Goal: Communication & Community: Answer question/provide support

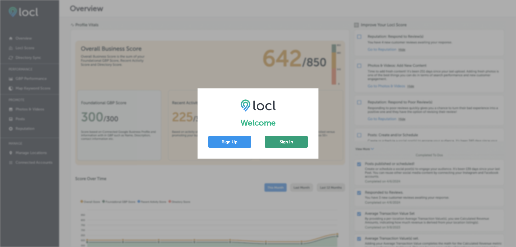
click at [293, 143] on button "Sign In" at bounding box center [286, 142] width 43 height 12
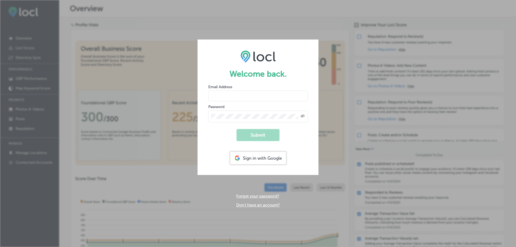
click at [229, 95] on input "email" at bounding box center [257, 96] width 99 height 11
click at [254, 156] on div "Sign in with Google" at bounding box center [258, 158] width 56 height 12
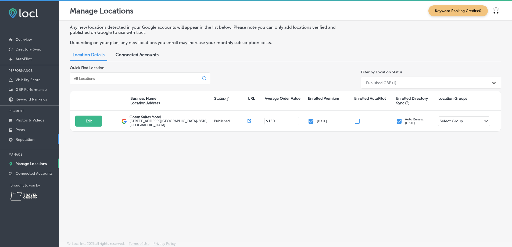
click at [25, 141] on p "Reputation" at bounding box center [25, 139] width 19 height 5
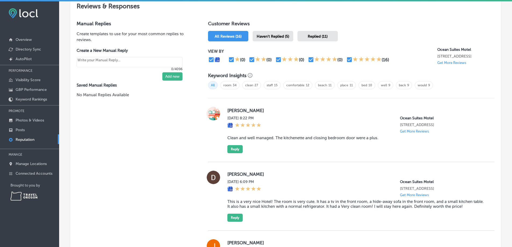
scroll to position [322, 0]
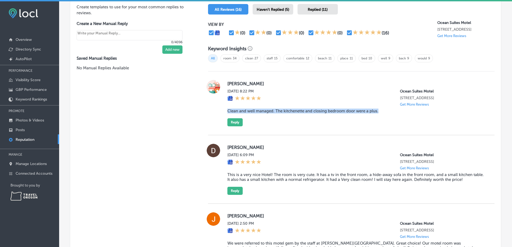
drag, startPoint x: 380, startPoint y: 116, endPoint x: 224, endPoint y: 117, distance: 156.1
click at [224, 117] on div "Terri Bonow Wed, Aug 13, 2025 8:22 PM Ocean Suites Motel 16045 Lower Harbor Roa…" at bounding box center [351, 103] width 286 height 46
copy blockquote "Clean and well managed. The kitchenette and closing bedroom door were a plus."
click at [228, 124] on button "Reply" at bounding box center [234, 122] width 15 height 8
type textarea "x"
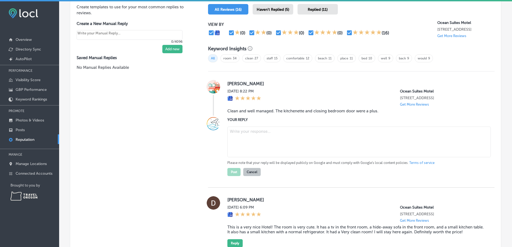
click at [242, 137] on textarea at bounding box center [358, 142] width 263 height 31
paste textarea "Thank you, Terri. We're glad you enjoyed the extra space and amenities. Hope we…"
type textarea "Thank you, Terri. We're glad you enjoyed the extra space and amenities. Hope we…"
drag, startPoint x: 444, startPoint y: 135, endPoint x: 227, endPoint y: 138, distance: 217.3
click at [227, 138] on textarea "Thank you, Terri. We're glad you enjoyed the extra space and amenities. Hope we…" at bounding box center [358, 142] width 263 height 31
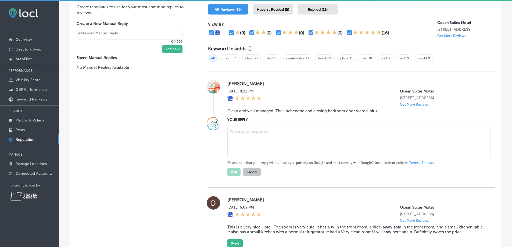
paste textarea "Thank you, [PERSON_NAME]. We're glad you enjoyed the kitchenette and having a p…"
type textarea "Thank you, [PERSON_NAME]. We're glad you enjoyed the kitchenette and having a p…"
click at [232, 176] on button "Post" at bounding box center [233, 172] width 13 height 8
type textarea "x"
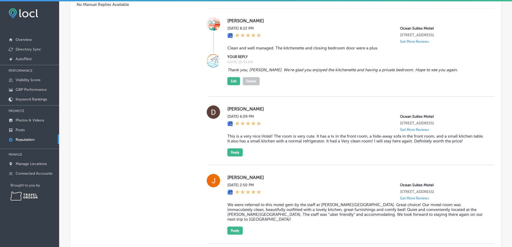
scroll to position [403, 0]
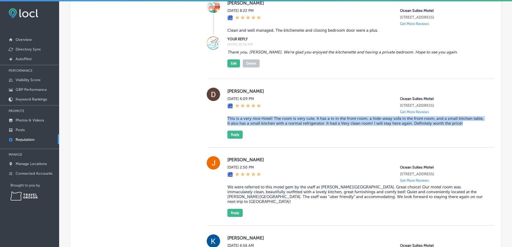
drag, startPoint x: 464, startPoint y: 132, endPoint x: 225, endPoint y: 128, distance: 239.4
click at [225, 128] on div "Dennis Mon, Aug 11, 2025 6:09 PM Ocean Suites Motel 16045 Lower Harbor Road Har…" at bounding box center [351, 113] width 286 height 51
copy blockquote "This is a very nice Hotel! The room is very cute. It has a tv in the front room…"
click at [237, 139] on button "Reply" at bounding box center [234, 135] width 15 height 8
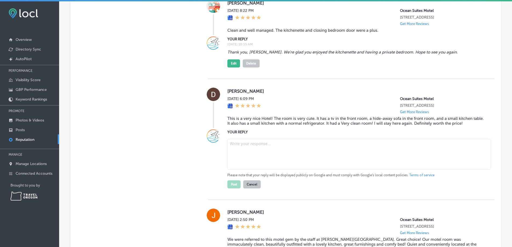
click at [236, 160] on textarea at bounding box center [358, 154] width 263 height 31
paste textarea "Thank you, Dennis. Our housekeeping team will be happy to hear their hard work …"
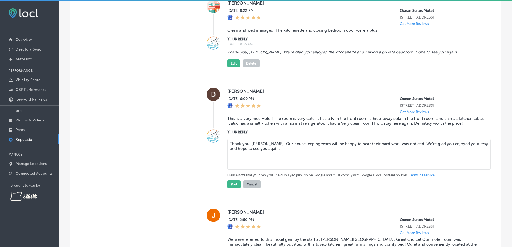
drag, startPoint x: 237, startPoint y: 159, endPoint x: 229, endPoint y: 159, distance: 8.1
click at [229, 159] on textarea "Thank you, Dennis. Our housekeeping team will be happy to hear their hard work …" at bounding box center [358, 154] width 263 height 31
click at [301, 157] on textarea "Thank you, [PERSON_NAME]. Our housekeeping team will be happy to hear their har…" at bounding box center [358, 154] width 263 height 31
type textarea "Thank you, [PERSON_NAME]. Our housekeeping team will be happy to hear their har…"
click at [229, 188] on button "Post" at bounding box center [233, 184] width 13 height 8
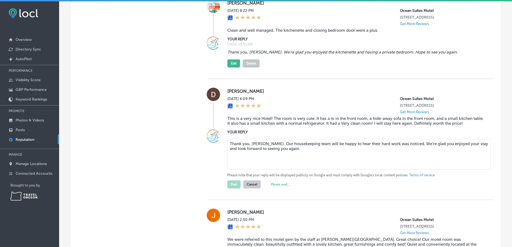
type textarea "x"
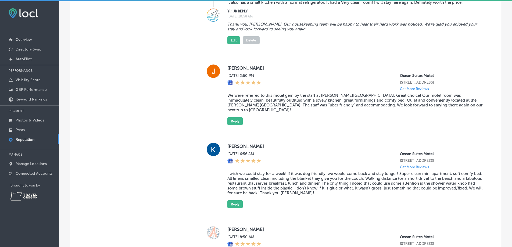
scroll to position [537, 0]
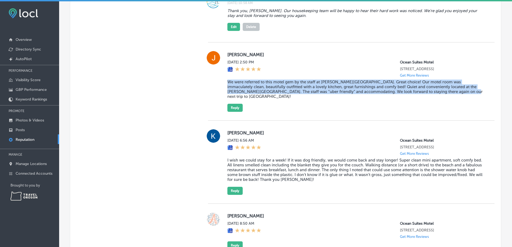
drag, startPoint x: 426, startPoint y: 104, endPoint x: 226, endPoint y: 98, distance: 200.3
click at [226, 98] on div "Joseph Varni Sat, Aug 9, 2025 2:50 PM Ocean Suites Motel 16045 Lower Harbor Roa…" at bounding box center [351, 81] width 286 height 61
copy blockquote "We were referred to this motel gem by the staff at [PERSON_NAME][GEOGRAPHIC_DAT…"
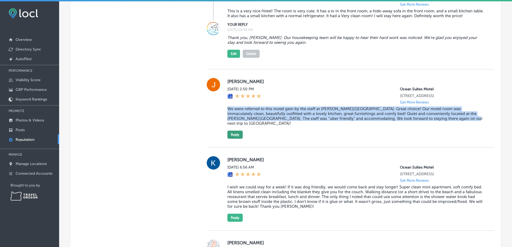
click at [237, 139] on button "Reply" at bounding box center [234, 135] width 15 height 8
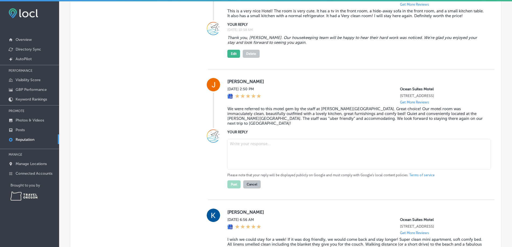
click at [247, 154] on textarea at bounding box center [358, 154] width 263 height 31
paste textarea "Thank you, Joseph. We’re glad the Crissey staff sent you our way and that you e…"
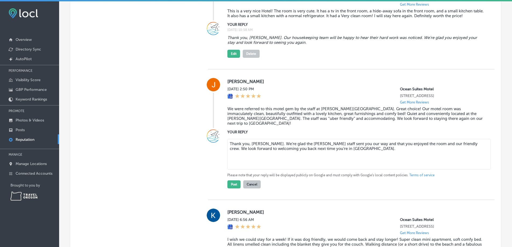
click at [308, 154] on textarea "Thank you, Joseph. We’re glad the Crissey staff sent you our way and that you e…" at bounding box center [358, 154] width 263 height 31
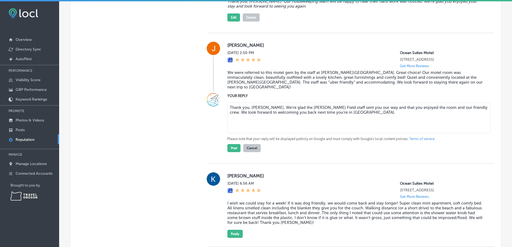
scroll to position [537, 0]
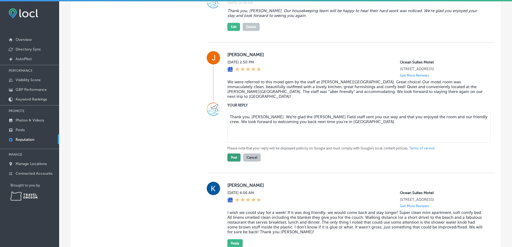
type textarea "Thank you, [PERSON_NAME]. We’re glad the [PERSON_NAME] Field staff sent you our…"
click at [233, 161] on button "Post" at bounding box center [233, 157] width 13 height 8
type textarea "x"
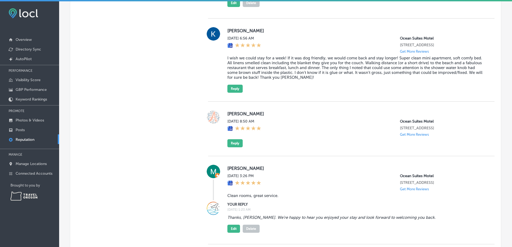
scroll to position [672, 0]
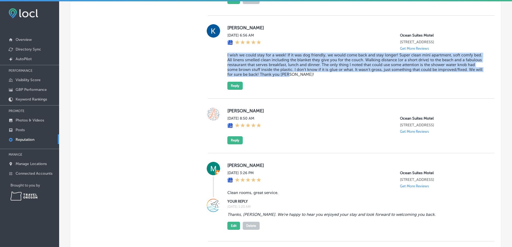
drag, startPoint x: 291, startPoint y: 88, endPoint x: 223, endPoint y: 70, distance: 69.9
click at [223, 70] on div "Kristina Bradley Sun, Aug 3, 2025 6:56 AM Ocean Suites Motel 16045 Lower Harbor…" at bounding box center [351, 57] width 286 height 66
copy blockquote "I wish we could stay for a week! If it was dog friendly, we would come back and…"
click at [306, 77] on blockquote "I wish we could stay for a week! If it was dog friendly, we would come back and…" at bounding box center [356, 65] width 258 height 24
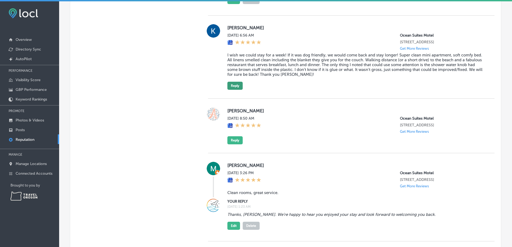
click at [238, 90] on button "Reply" at bounding box center [234, 86] width 15 height 8
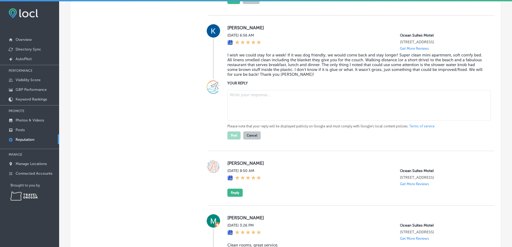
click at [251, 110] on textarea at bounding box center [358, 105] width 263 height 31
paste textarea "Thank you, Kristina. We’re happy you enjoyed the mini apartment and noticed all…"
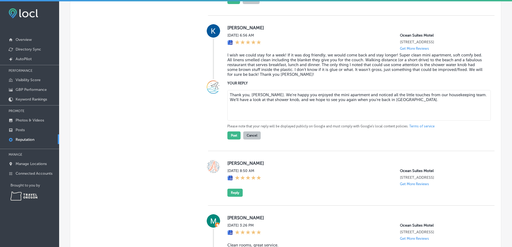
click at [329, 108] on textarea "Thank you, Kristina. We’re happy you enjoyed the mini apartment and noticed all…" at bounding box center [358, 105] width 263 height 31
type textarea "Thank you, [PERSON_NAME]. We’re happy you enjoyed the apartment and noticed all…"
click at [236, 139] on button "Post" at bounding box center [233, 135] width 13 height 8
type textarea "x"
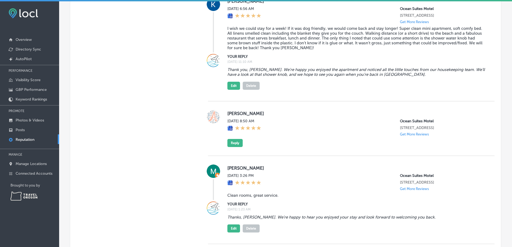
scroll to position [698, 0]
click at [231, 147] on button "Reply" at bounding box center [234, 143] width 15 height 8
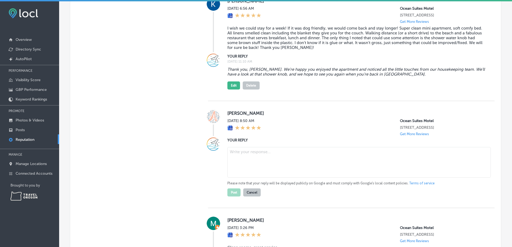
click at [239, 168] on textarea at bounding box center [358, 162] width 263 height 31
paste textarea "Thank you, [PERSON_NAME]. We appreciate the five stars and hope to welcome you …"
type textarea "Thank you, [PERSON_NAME]. We appreciate the five stars and hope to welcome you …"
click at [236, 196] on button "Post" at bounding box center [233, 192] width 13 height 8
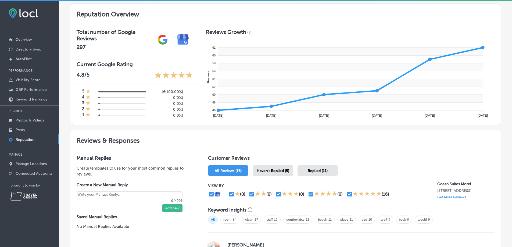
scroll to position [134, 0]
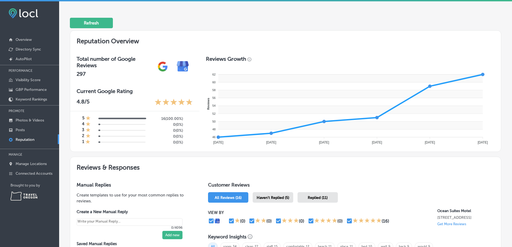
click at [264, 198] on span "Haven't Replied (5)" at bounding box center [273, 197] width 33 height 5
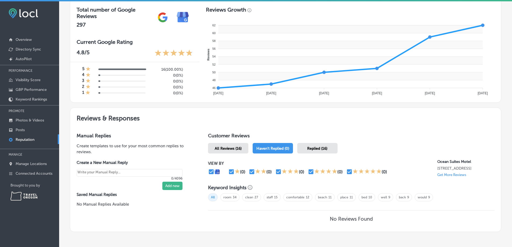
scroll to position [209, 0]
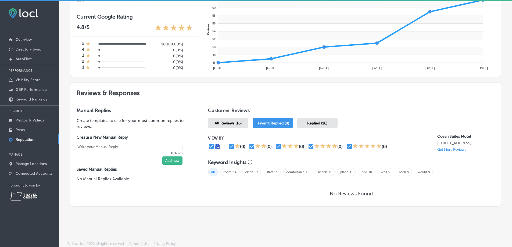
click at [228, 122] on span "All Reviews (16)" at bounding box center [228, 123] width 27 height 5
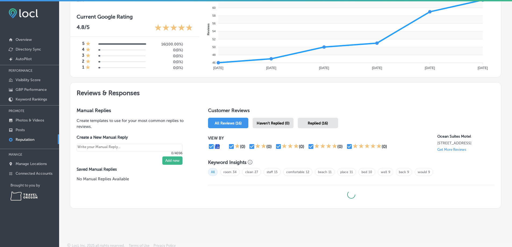
type textarea "x"
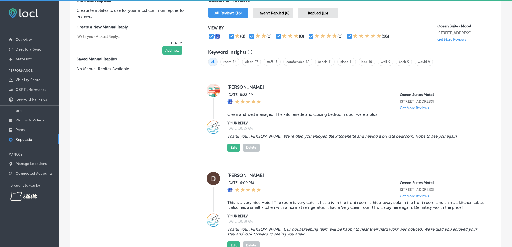
scroll to position [343, 0]
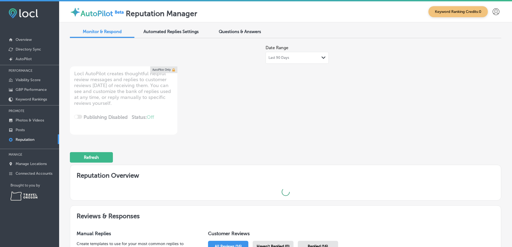
type textarea "x"
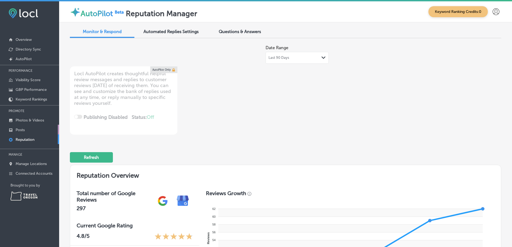
click at [23, 130] on p "Posts" at bounding box center [20, 130] width 9 height 5
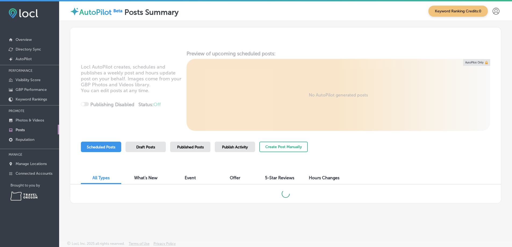
scroll to position [1, 0]
